Goal: Register for event/course

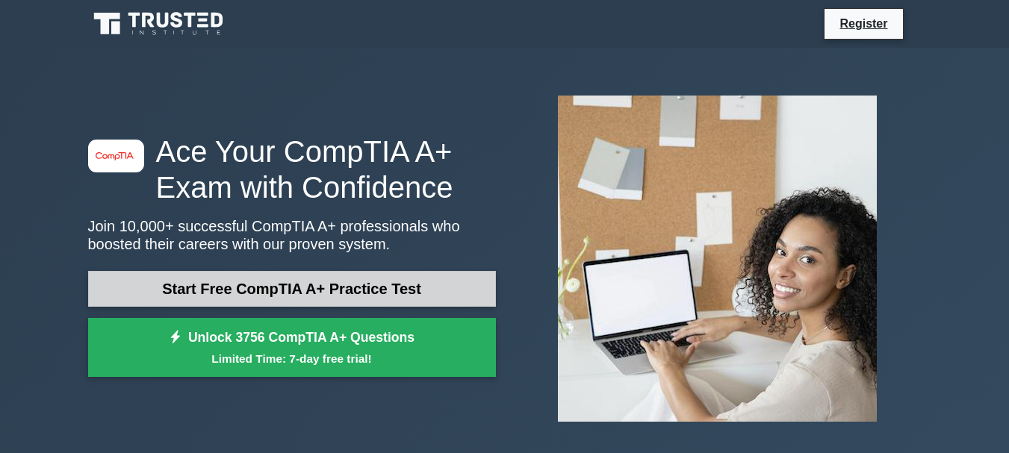
click at [278, 285] on link "Start Free CompTIA A+ Practice Test" at bounding box center [292, 289] width 408 height 36
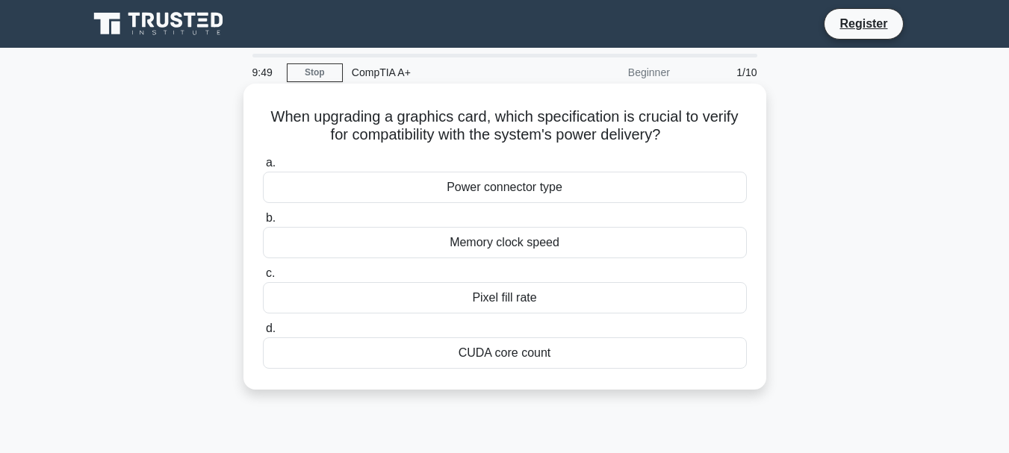
click at [445, 197] on div "Power connector type" at bounding box center [505, 187] width 484 height 31
click at [263, 168] on input "a. Power connector type" at bounding box center [263, 163] width 0 height 10
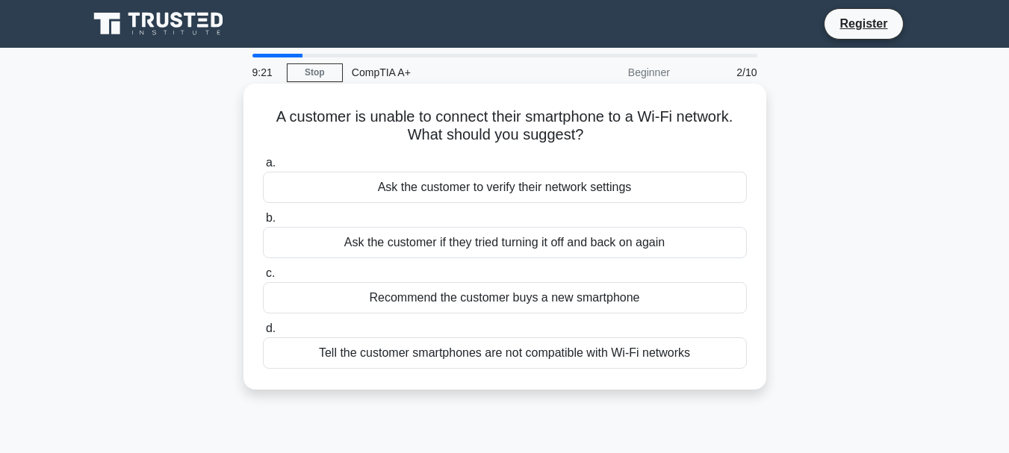
click at [394, 193] on div "Ask the customer to verify their network settings" at bounding box center [505, 187] width 484 height 31
click at [263, 168] on input "a. Ask the customer to verify their network settings" at bounding box center [263, 163] width 0 height 10
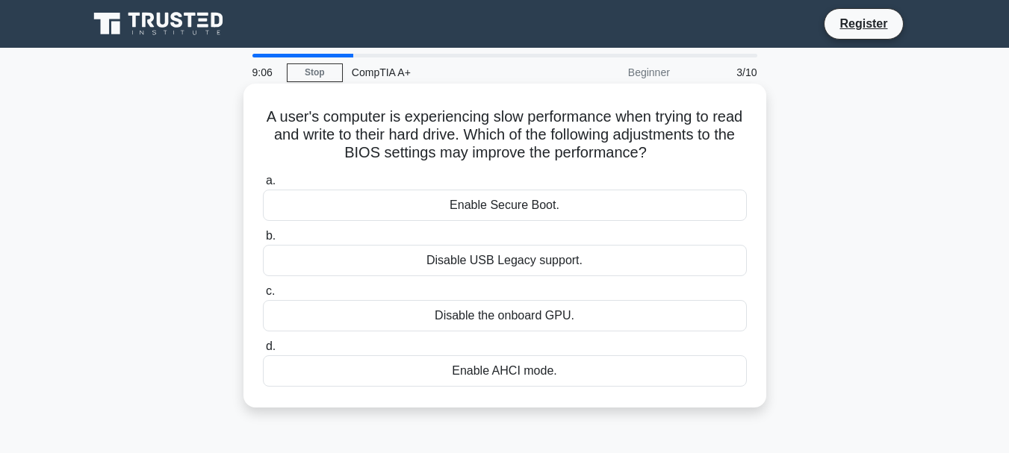
click at [447, 202] on div "Enable Secure Boot." at bounding box center [505, 205] width 484 height 31
click at [263, 186] on input "a. Enable Secure Boot." at bounding box center [263, 181] width 0 height 10
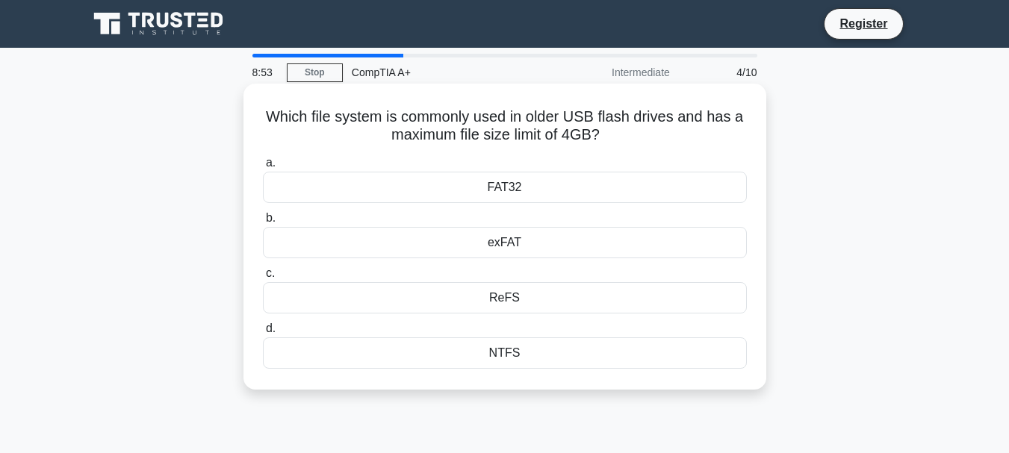
click at [497, 358] on div "NTFS" at bounding box center [505, 353] width 484 height 31
click at [263, 334] on input "d. NTFS" at bounding box center [263, 329] width 0 height 10
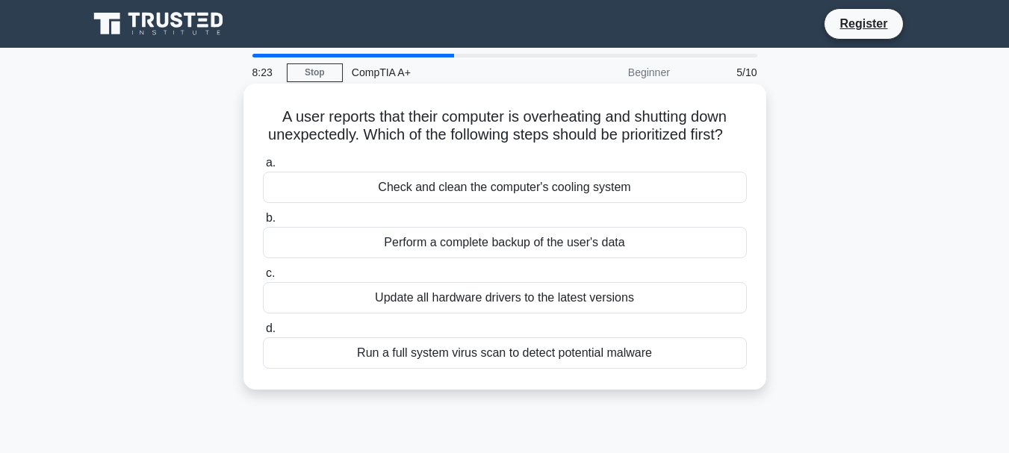
click at [435, 258] on div "Perform a complete backup of the user's data" at bounding box center [505, 242] width 484 height 31
click at [263, 223] on input "b. Perform a complete backup of the user's data" at bounding box center [263, 219] width 0 height 10
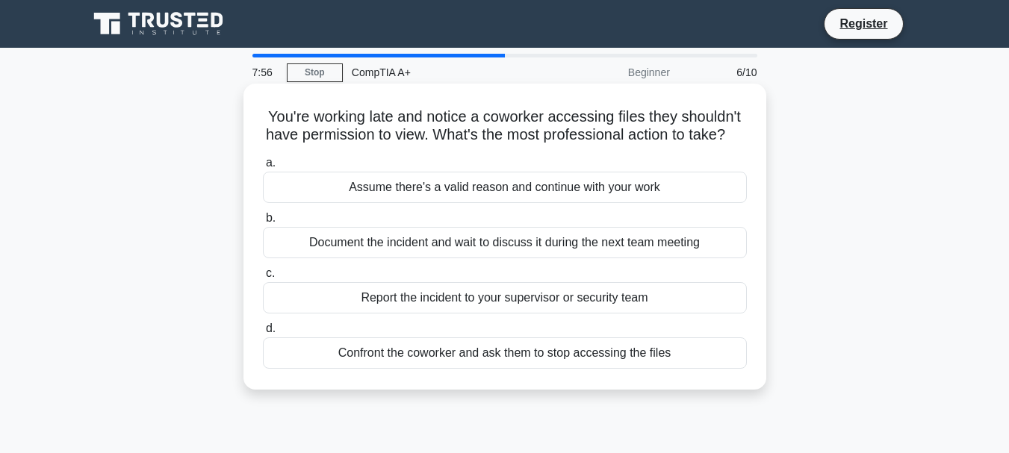
click at [466, 314] on div "Report the incident to your supervisor or security team" at bounding box center [505, 297] width 484 height 31
click at [263, 279] on input "c. Report the incident to your supervisor or security team" at bounding box center [263, 274] width 0 height 10
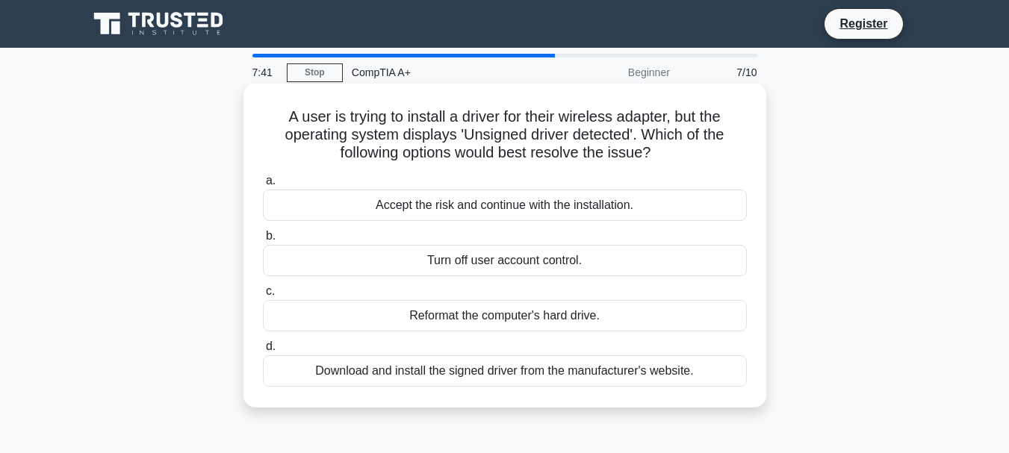
click at [502, 371] on div "Download and install the signed driver from the manufacturer's website." at bounding box center [505, 371] width 484 height 31
click at [263, 352] on input "d. Download and install the signed driver from the manufacturer's website." at bounding box center [263, 347] width 0 height 10
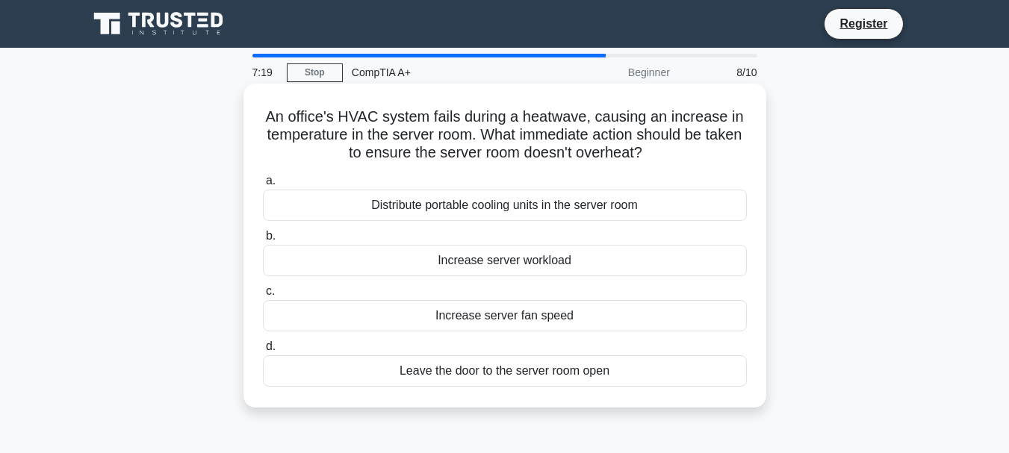
click at [417, 209] on div "Distribute portable cooling units in the server room" at bounding box center [505, 205] width 484 height 31
click at [263, 186] on input "a. Distribute portable cooling units in the server room" at bounding box center [263, 181] width 0 height 10
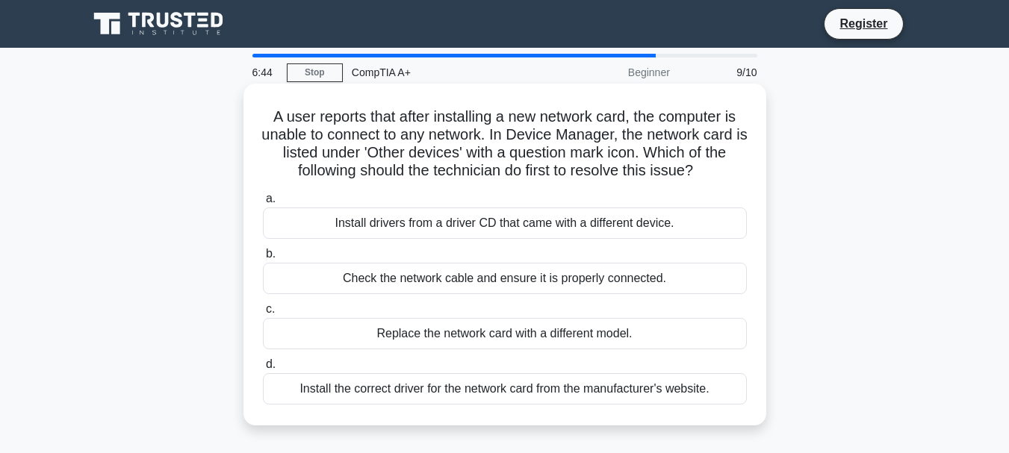
click at [312, 391] on div "Install the correct driver for the network card from the manufacturer's website." at bounding box center [505, 389] width 484 height 31
click at [263, 370] on input "d. Install the correct driver for the network card from the manufacturer's webs…" at bounding box center [263, 365] width 0 height 10
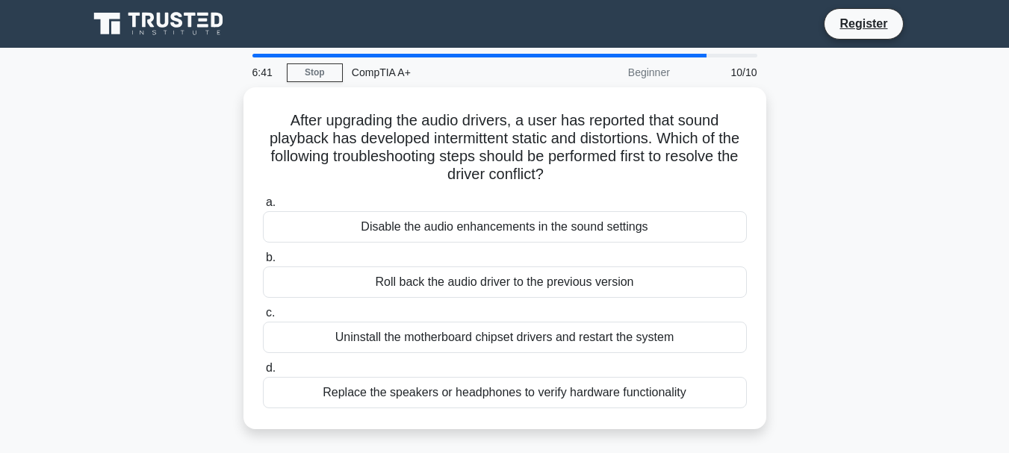
drag, startPoint x: 279, startPoint y: 137, endPoint x: 193, endPoint y: 150, distance: 87.7
click at [193, 150] on div "After upgrading the audio drivers, a user has reported that sound playback has …" at bounding box center [505, 267] width 852 height 360
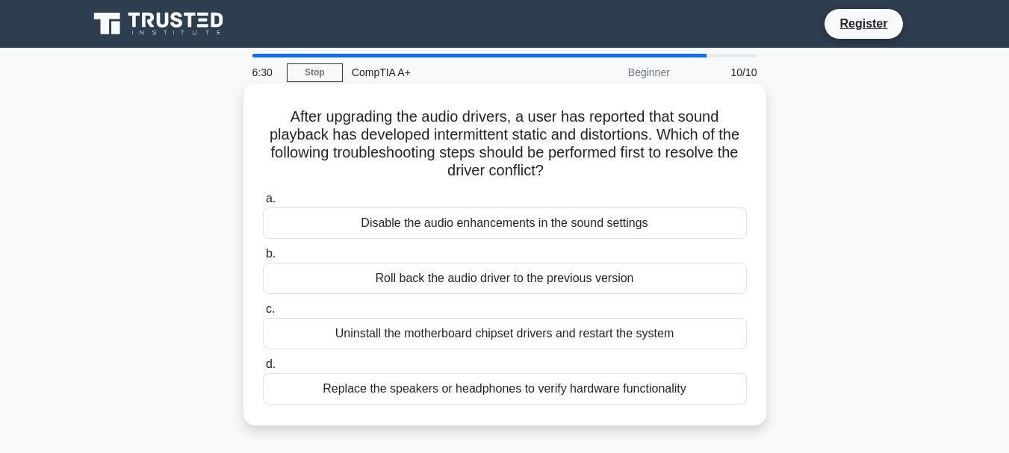
click at [436, 286] on div "Roll back the audio driver to the previous version" at bounding box center [505, 278] width 484 height 31
click at [263, 259] on input "b. Roll back the audio driver to the previous version" at bounding box center [263, 255] width 0 height 10
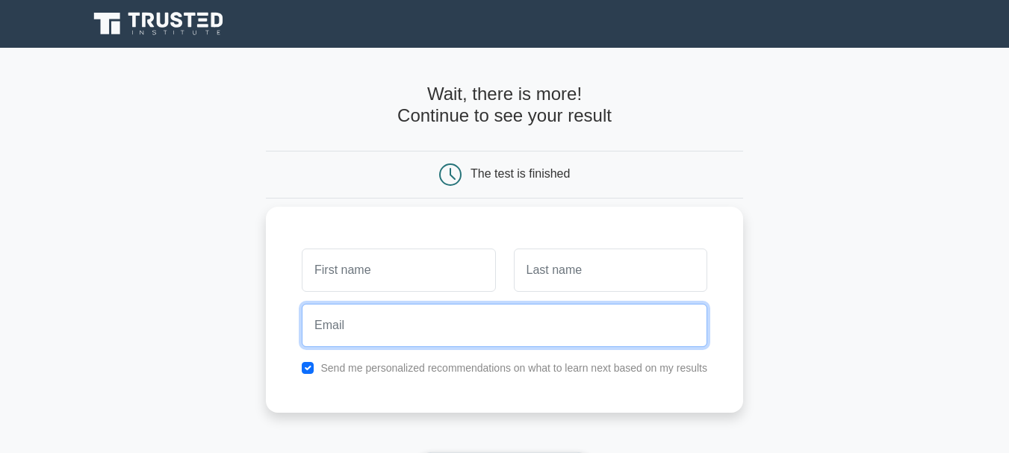
click at [377, 307] on input "email" at bounding box center [505, 325] width 406 height 43
type input "[EMAIL_ADDRESS][DOMAIN_NAME]"
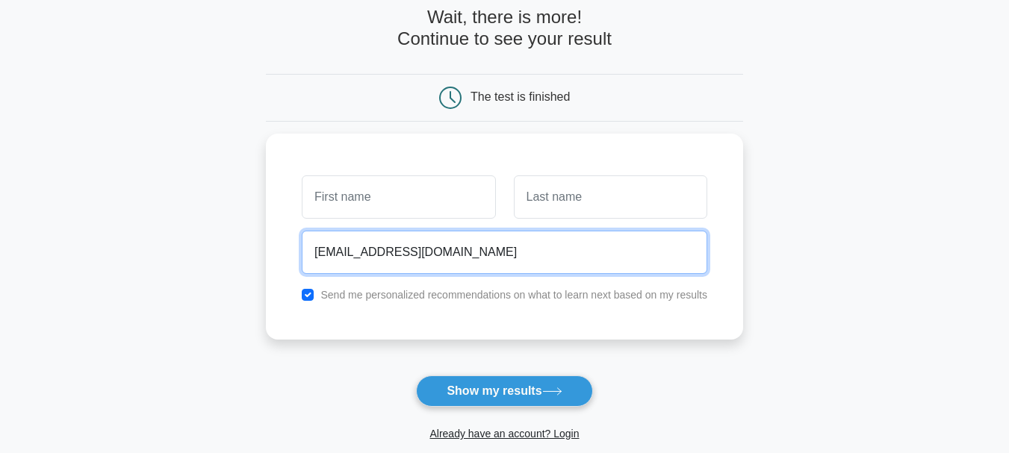
scroll to position [224, 0]
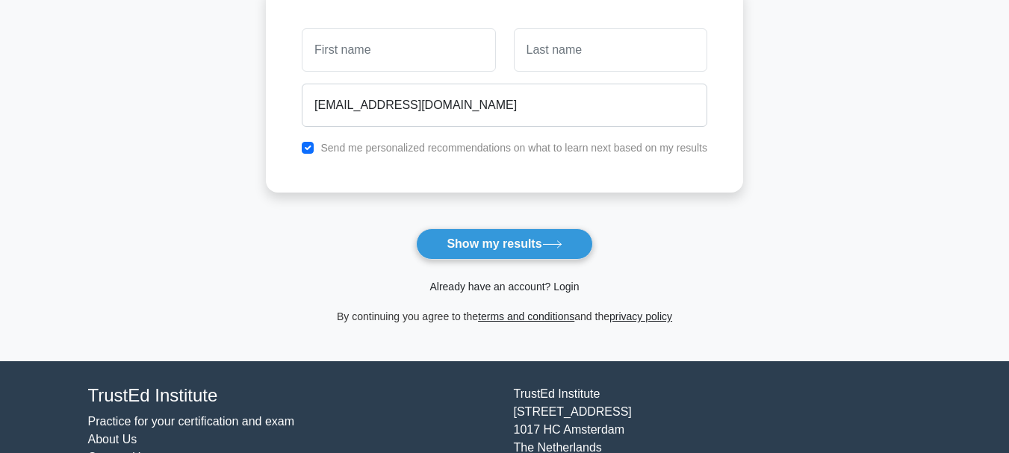
click at [509, 282] on link "Already have an account? Login" at bounding box center [504, 287] width 149 height 12
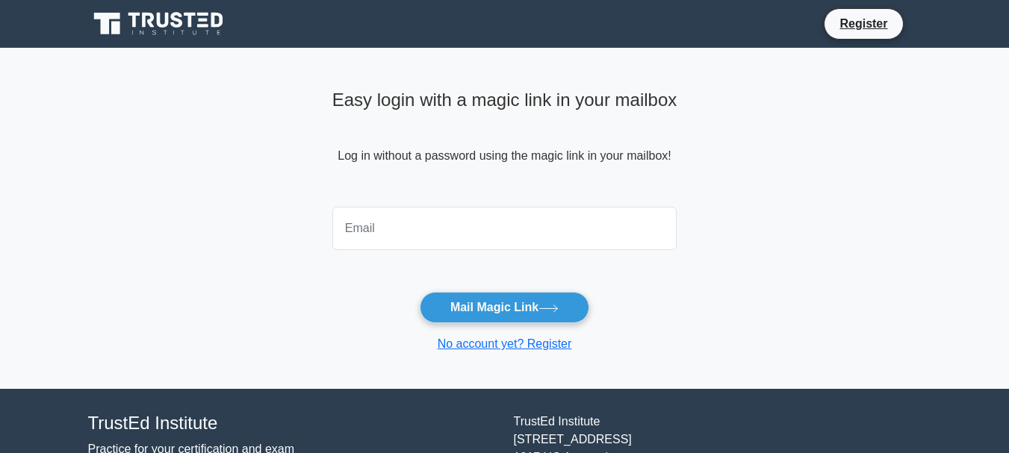
click at [436, 231] on input "email" at bounding box center [504, 228] width 345 height 43
type input "[EMAIL_ADDRESS][DOMAIN_NAME]"
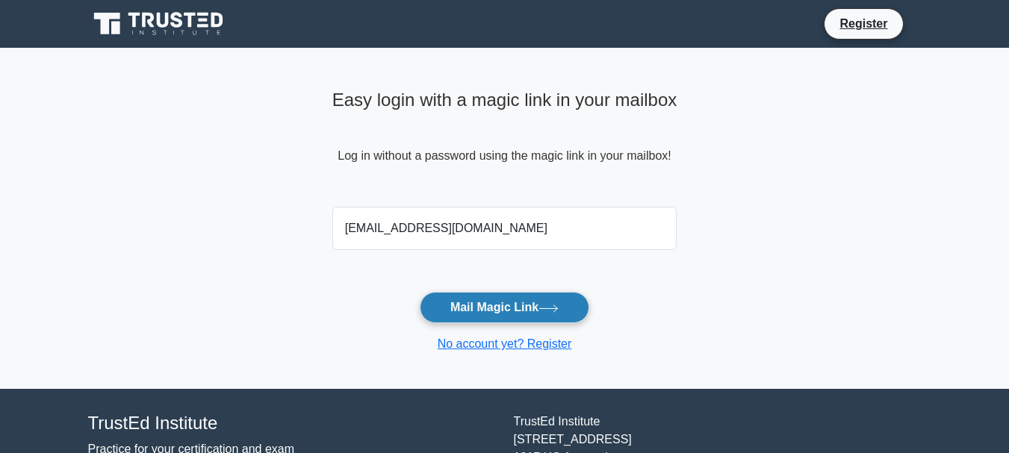
click at [474, 306] on button "Mail Magic Link" at bounding box center [505, 307] width 170 height 31
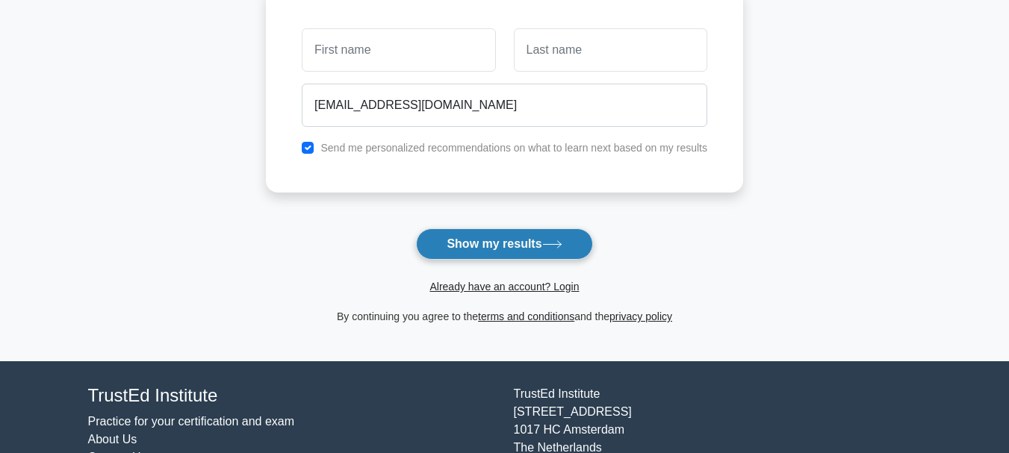
click at [484, 241] on button "Show my results" at bounding box center [504, 244] width 176 height 31
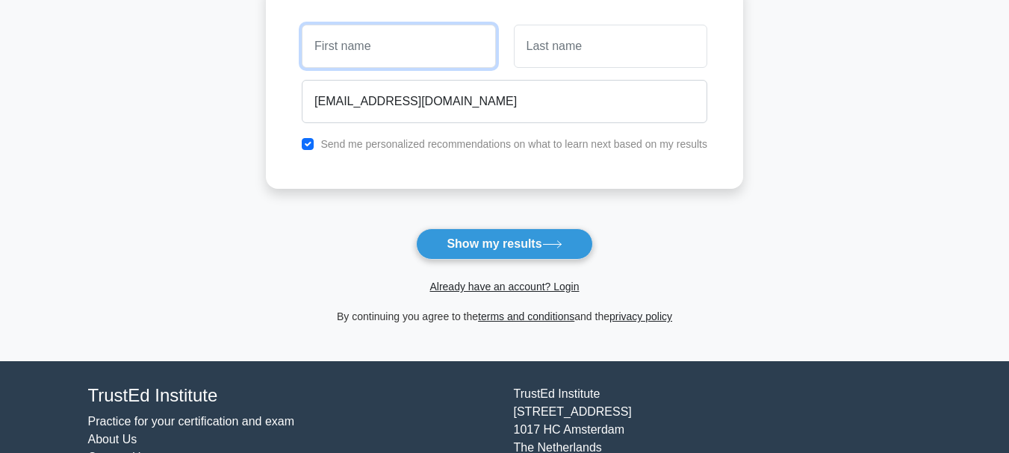
click at [358, 48] on input "text" at bounding box center [398, 46] width 193 height 43
type input "trevane"
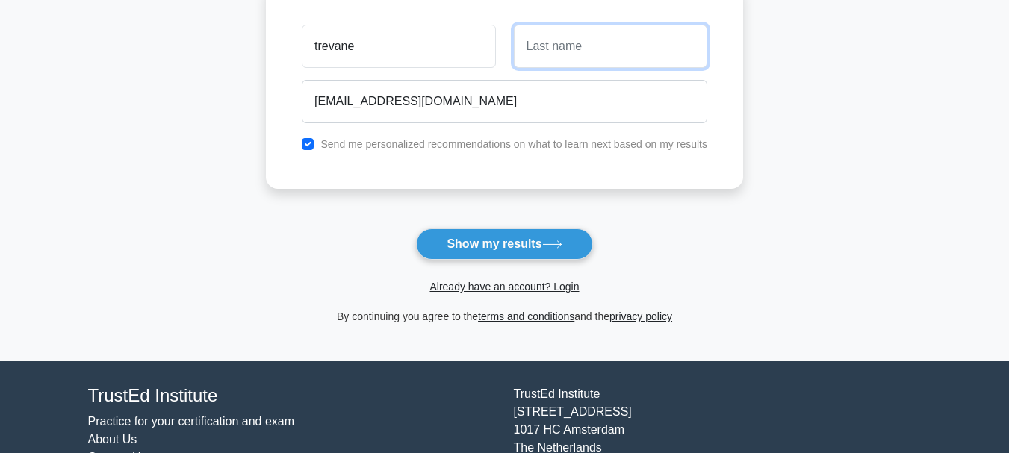
click at [610, 40] on input "text" at bounding box center [610, 46] width 193 height 43
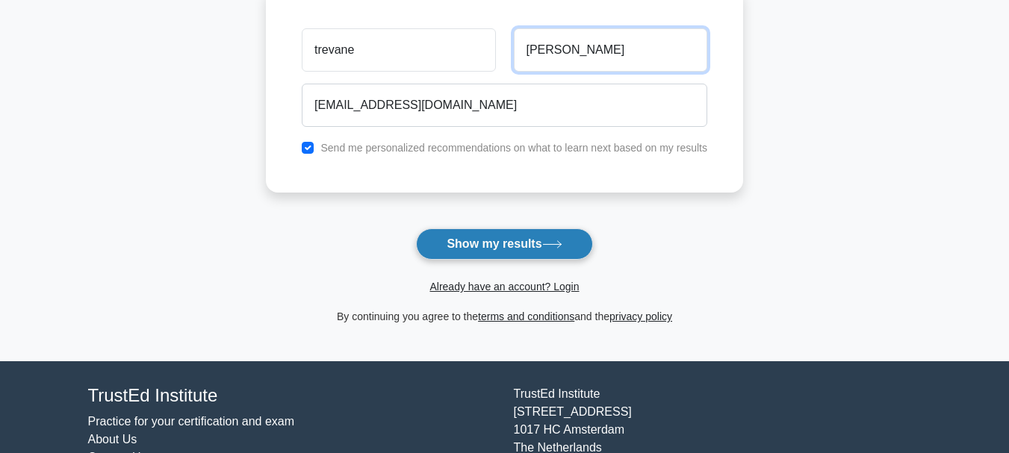
type input "[PERSON_NAME]"
click at [495, 251] on button "Show my results" at bounding box center [504, 244] width 176 height 31
